Goal: Transaction & Acquisition: Purchase product/service

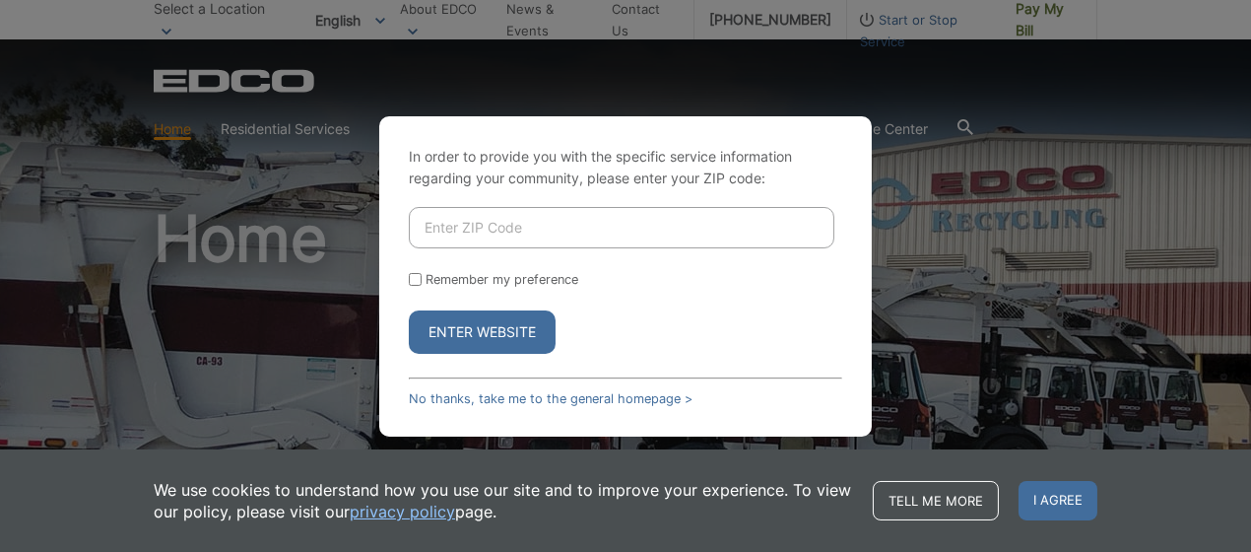
click at [542, 235] on input "Enter ZIP Code" at bounding box center [622, 227] width 426 height 41
click at [512, 106] on div "In order to provide you with the specific service information regarding your co…" at bounding box center [625, 276] width 1251 height 552
click at [499, 228] on input "Enter ZIP Code" at bounding box center [622, 227] width 426 height 41
type input "91942"
click at [469, 331] on button "Enter Website" at bounding box center [482, 331] width 147 height 43
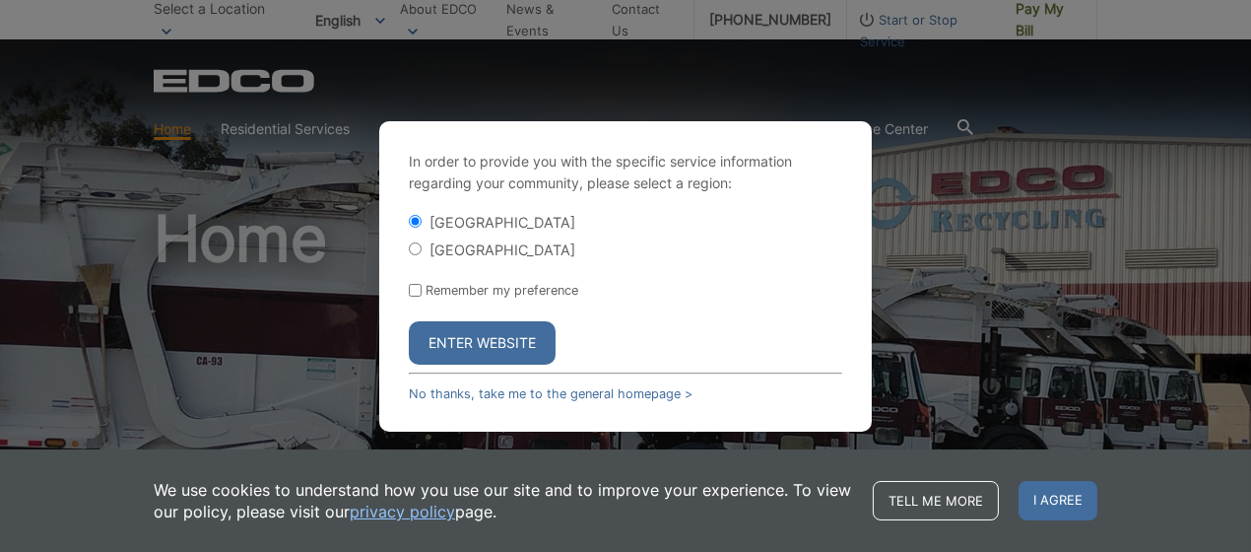
click at [465, 340] on button "Enter Website" at bounding box center [482, 342] width 147 height 43
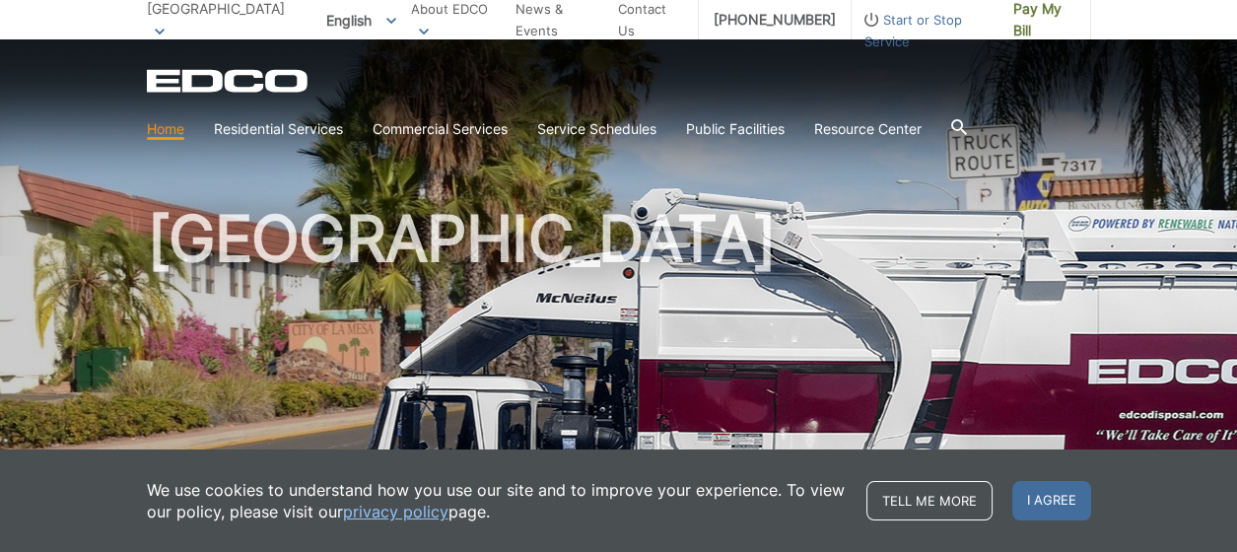
scroll to position [296, 0]
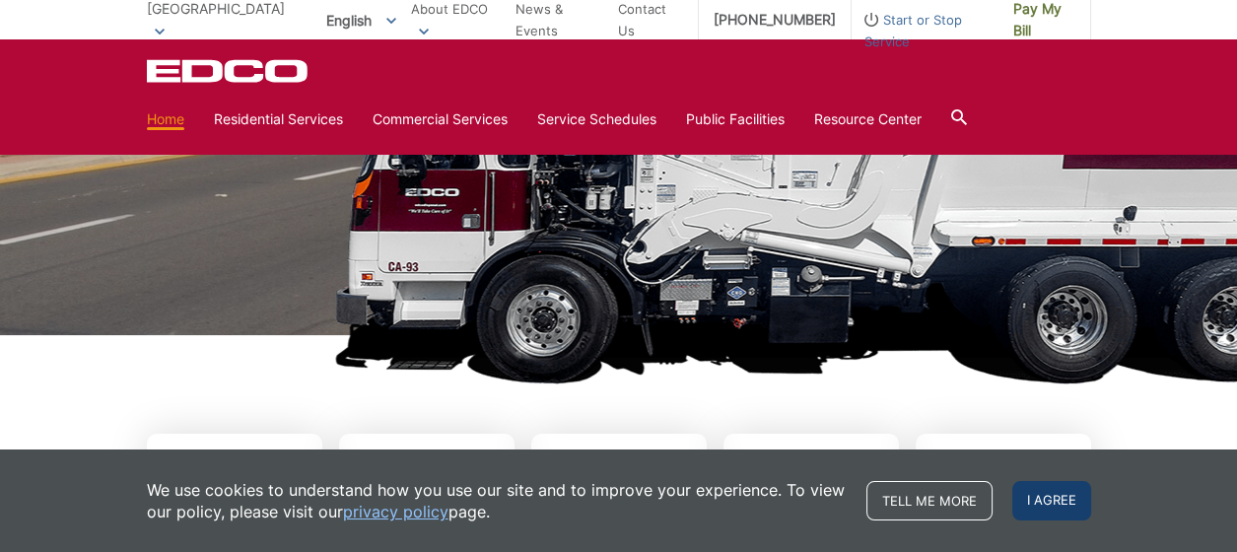
click at [1035, 491] on span "I agree" at bounding box center [1051, 500] width 79 height 39
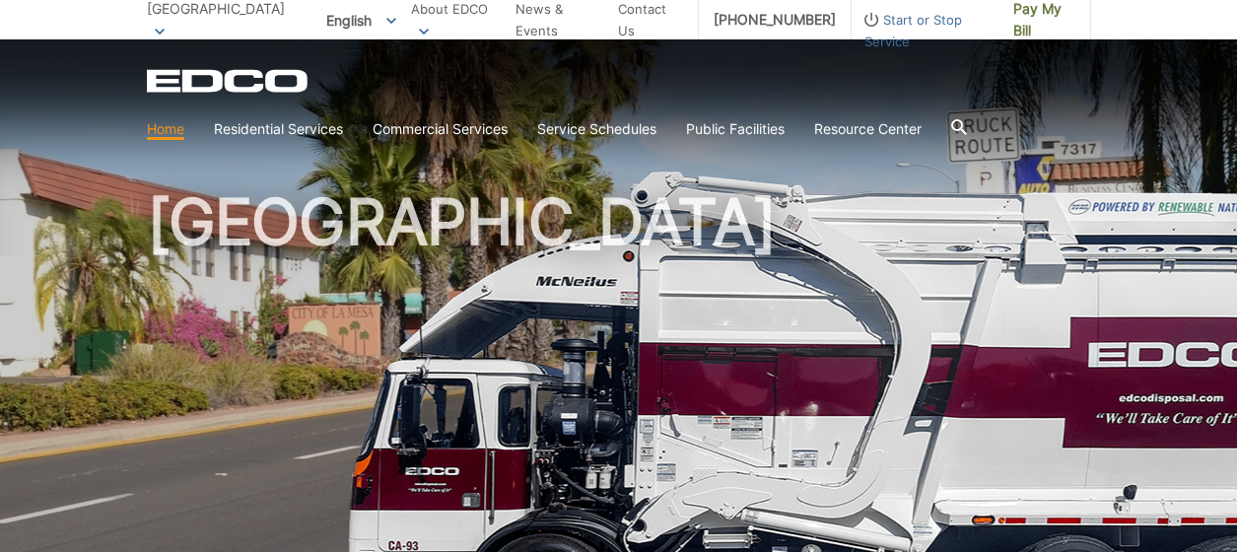
scroll to position [0, 0]
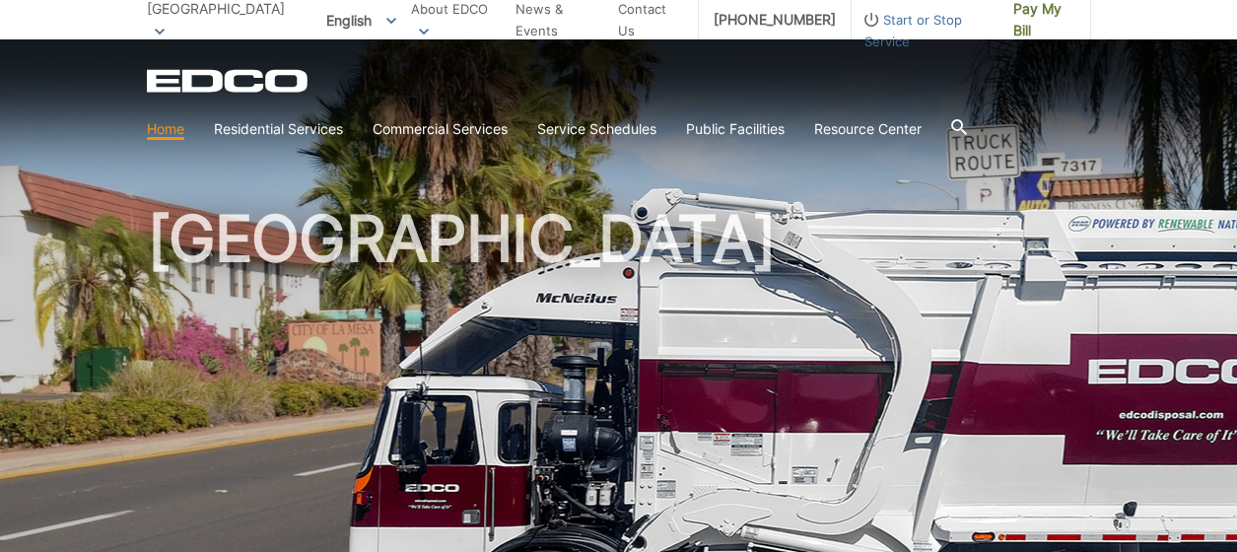
click at [100, 335] on picture at bounding box center [618, 433] width 1237 height 493
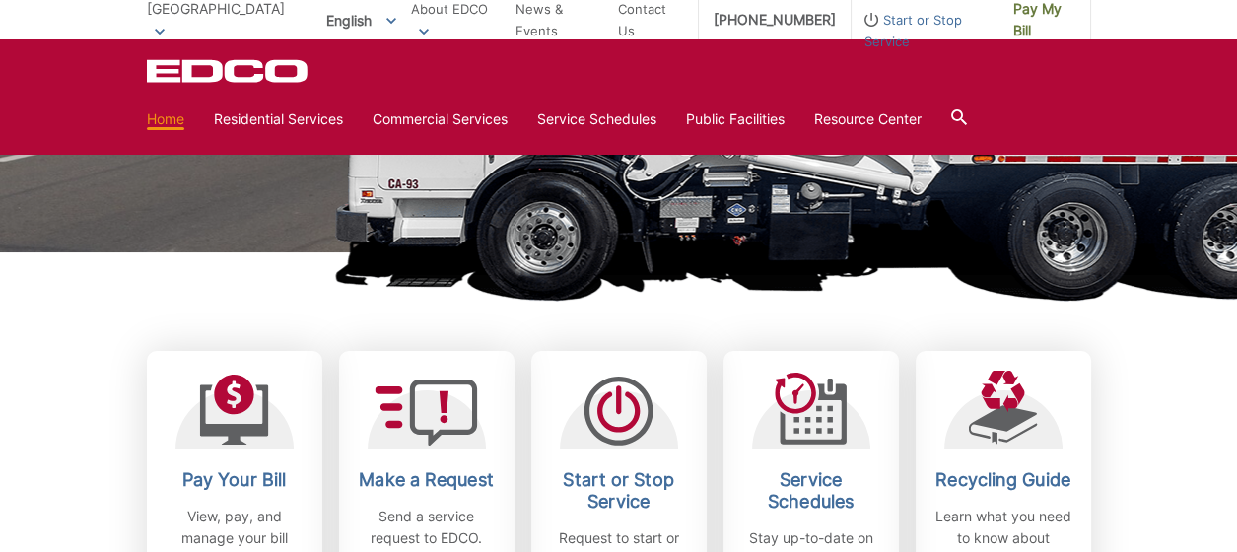
scroll to position [492, 0]
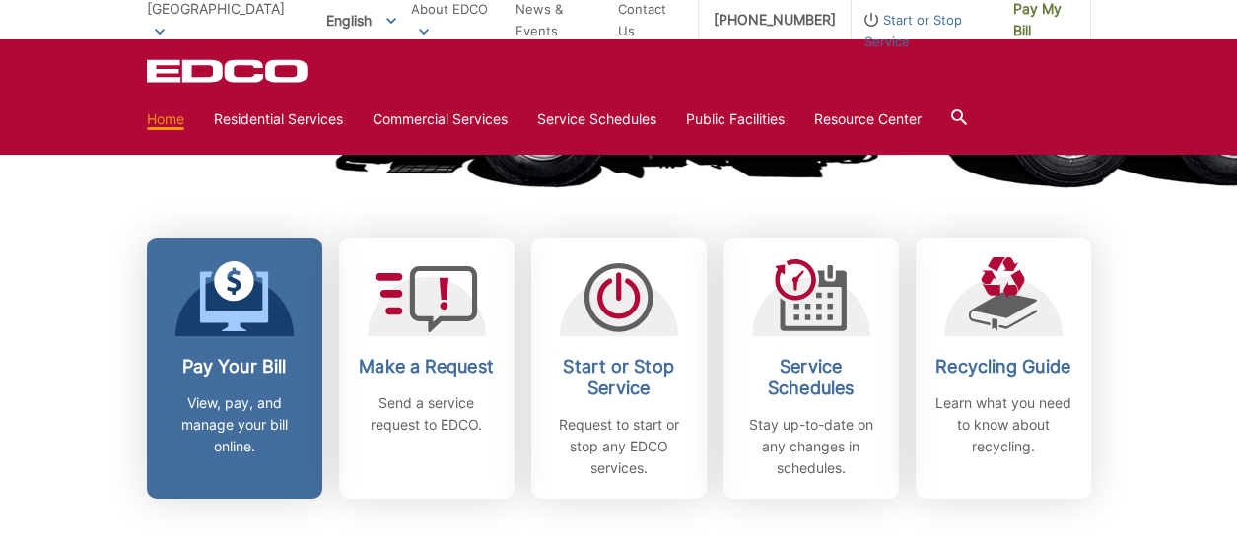
click at [200, 343] on link "Pay Your Bill View, pay, and manage your bill online." at bounding box center [234, 367] width 175 height 261
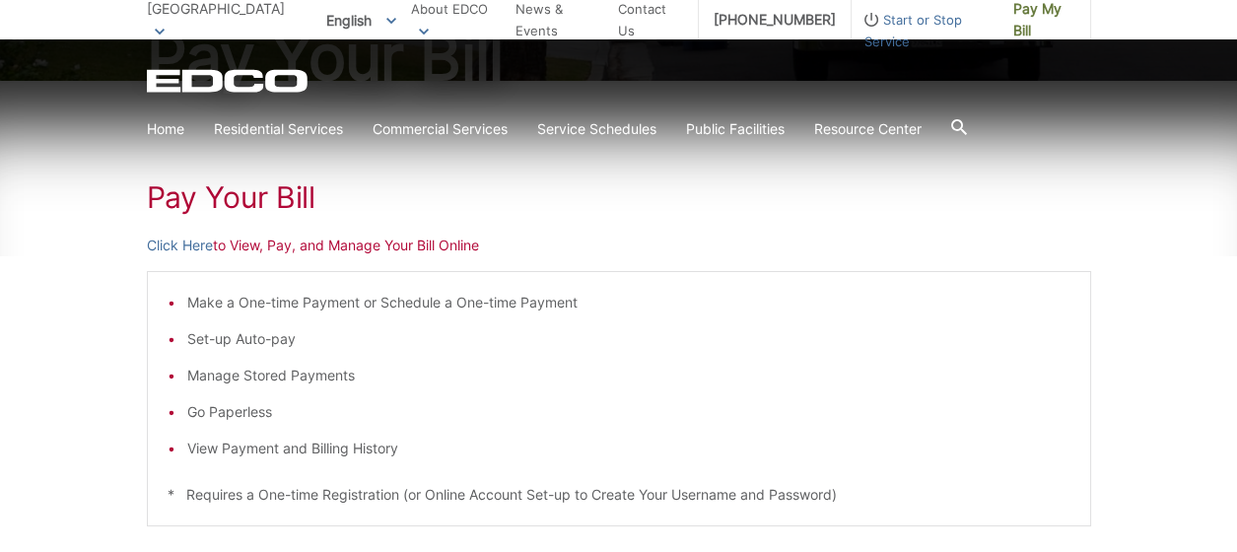
scroll to position [296, 0]
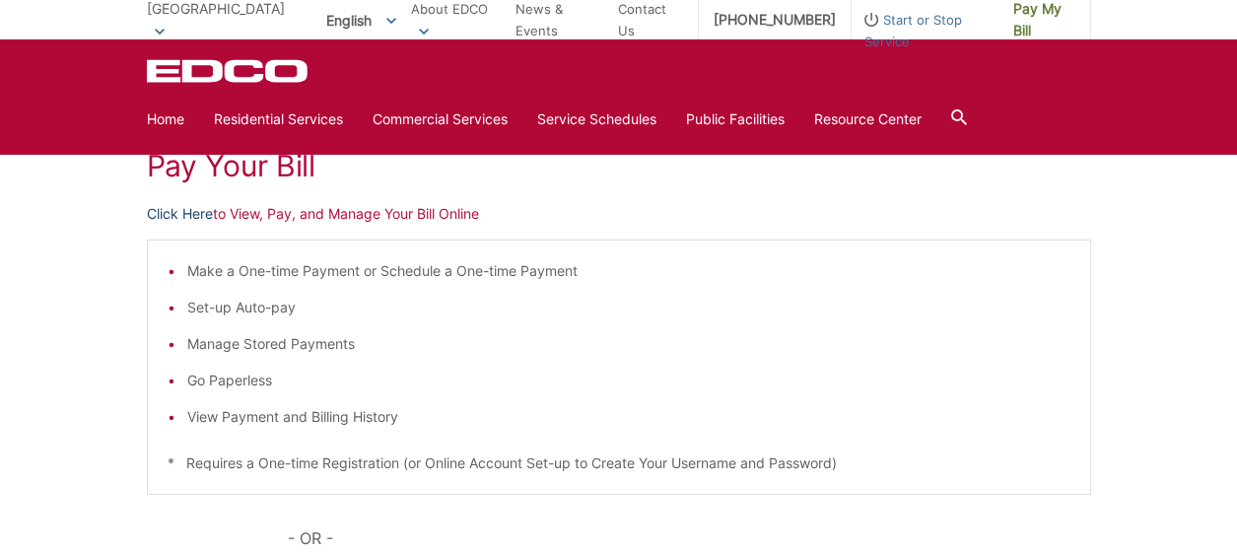
click at [184, 212] on link "Click Here" at bounding box center [180, 214] width 66 height 22
